Goal: Navigation & Orientation: Find specific page/section

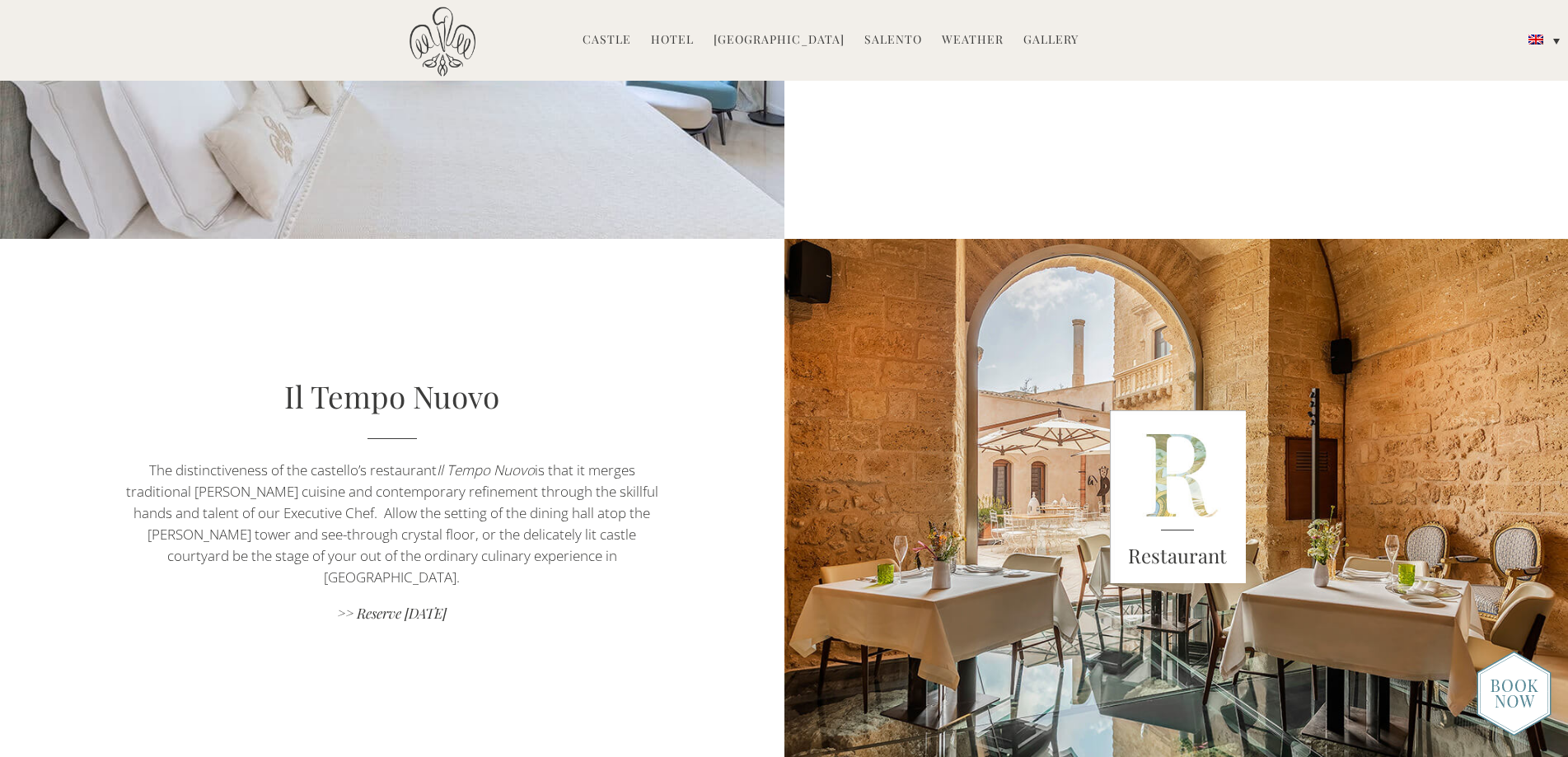
scroll to position [824, 0]
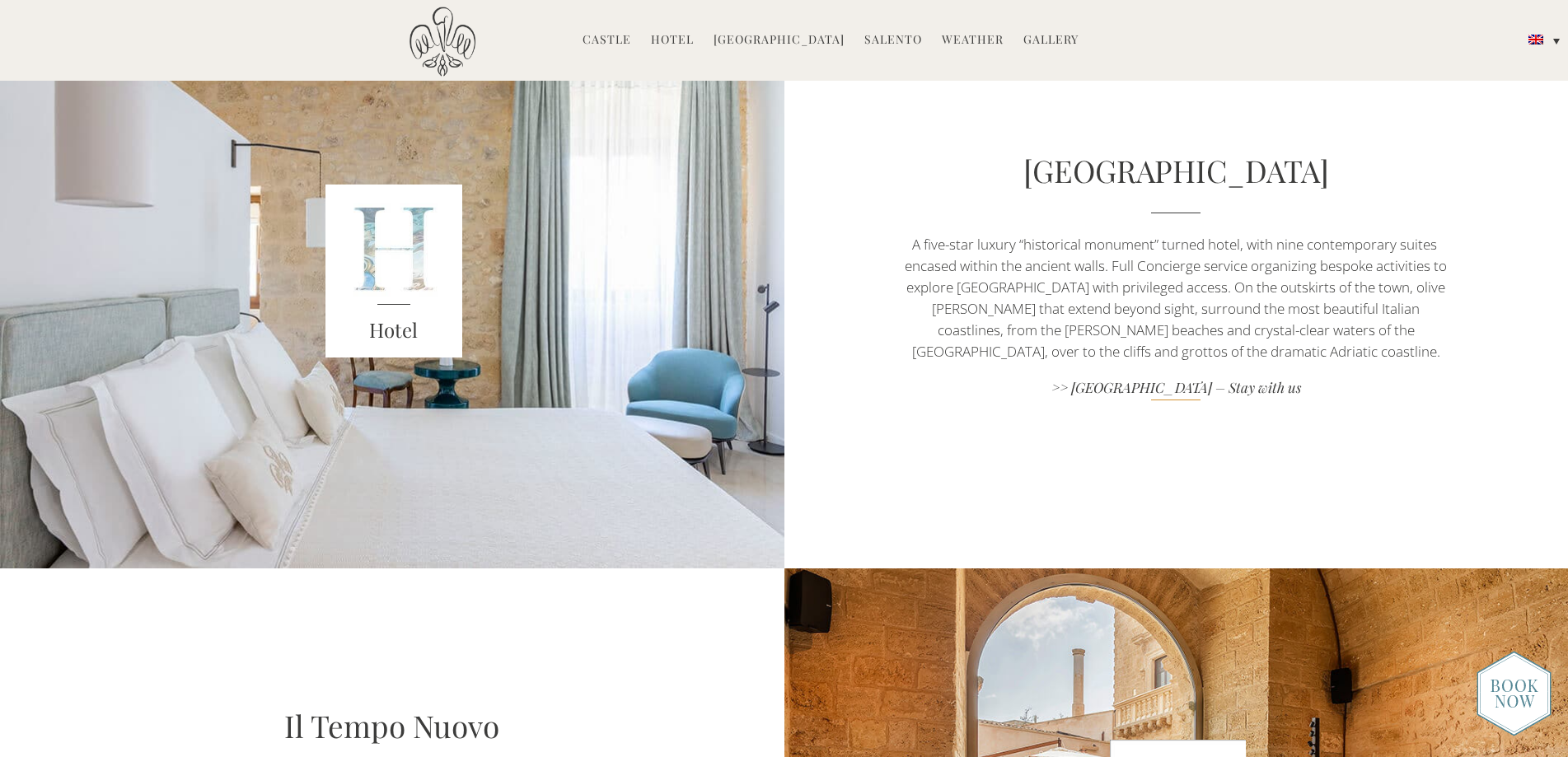
click at [1171, 394] on link ">> [GEOGRAPHIC_DATA] – Stay with us" at bounding box center [1176, 389] width 549 height 23
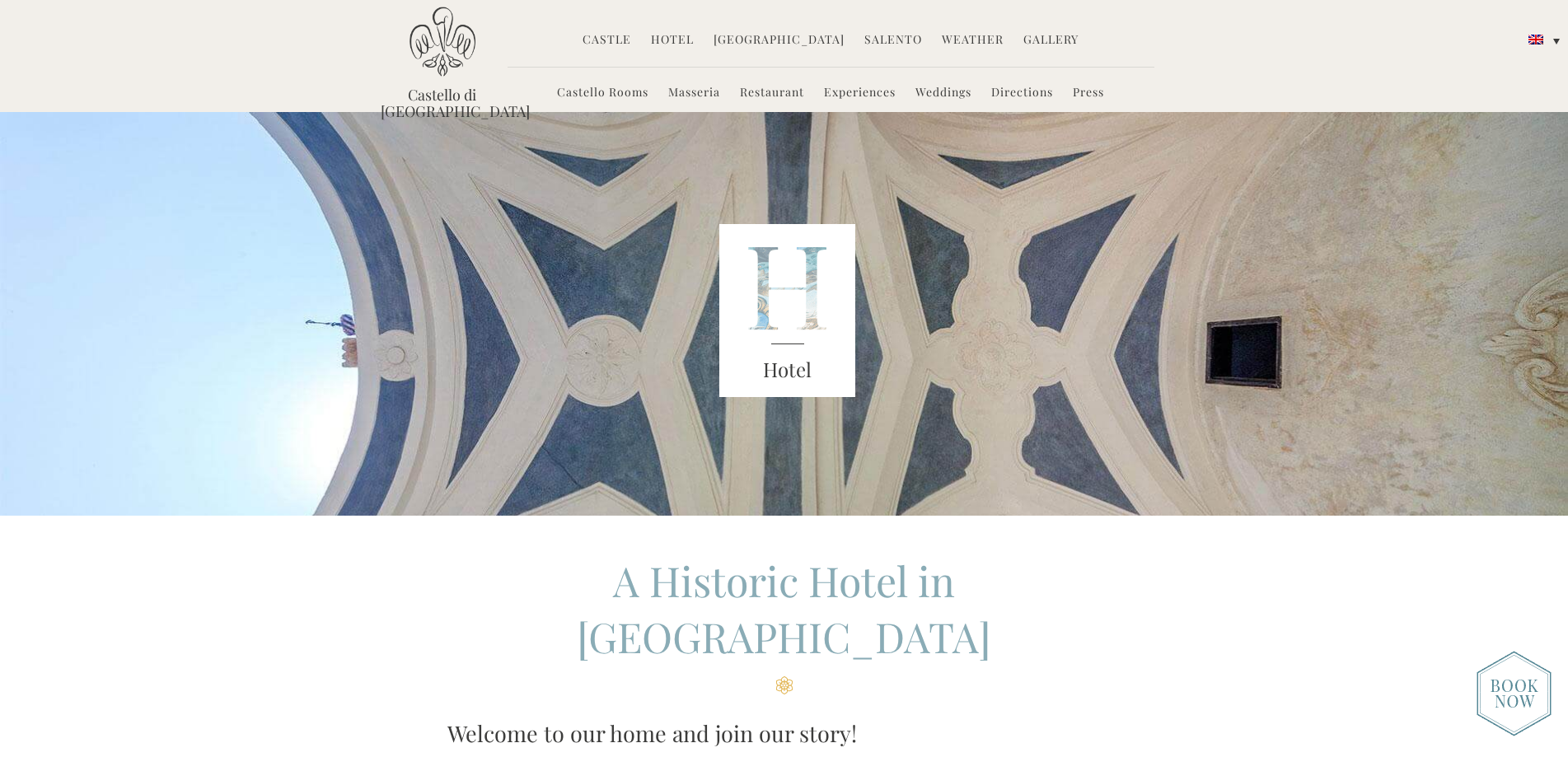
click at [585, 93] on link "Castello Rooms" at bounding box center [603, 93] width 92 height 19
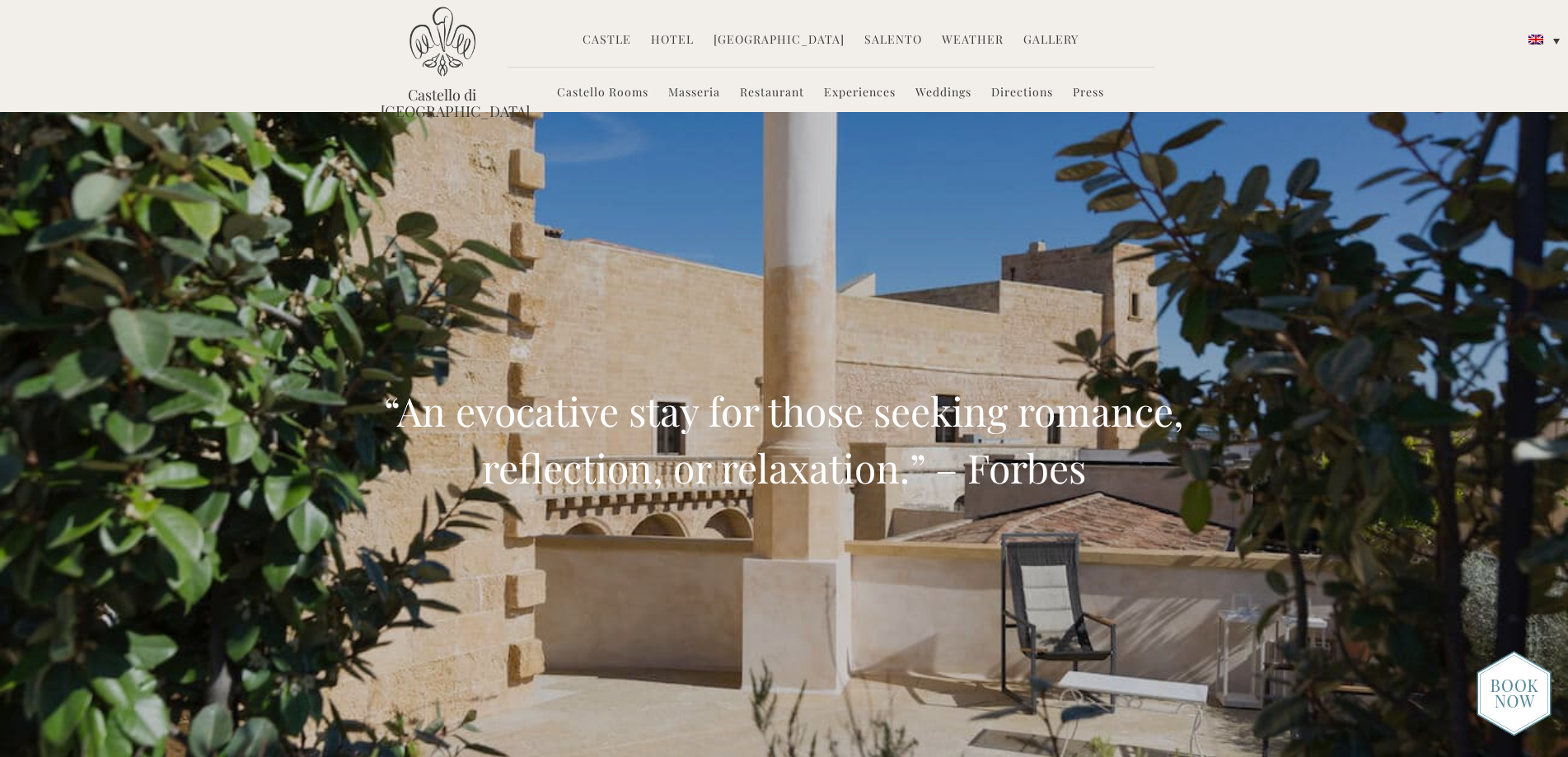
click at [879, 93] on link "Experiences" at bounding box center [860, 93] width 72 height 19
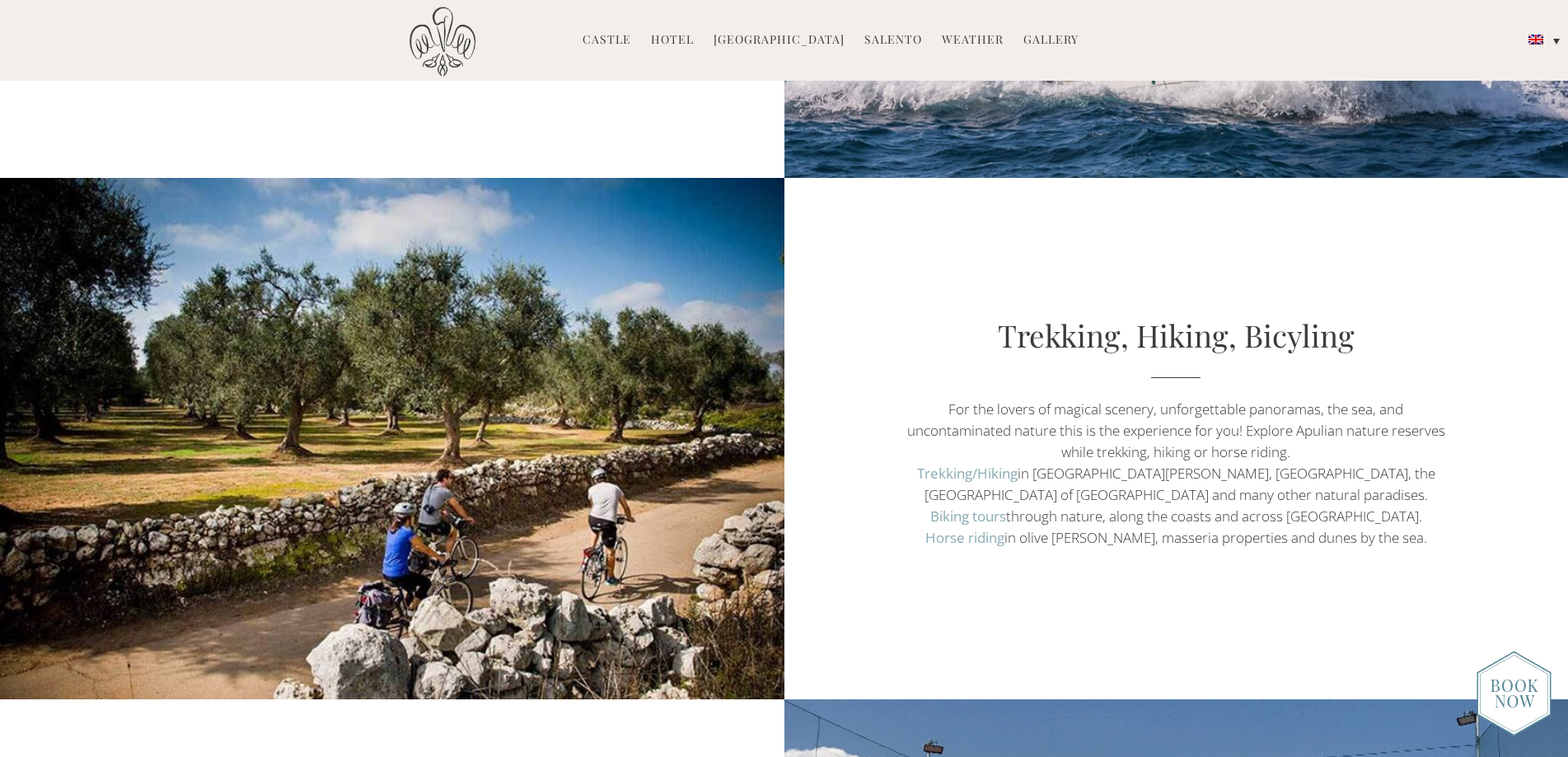
scroll to position [4696, 0]
